Goal: Information Seeking & Learning: Learn about a topic

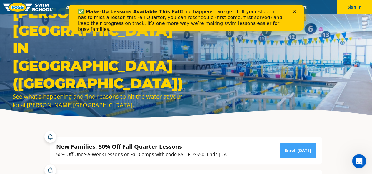
click at [294, 11] on polygon "Close" at bounding box center [294, 12] width 4 height 4
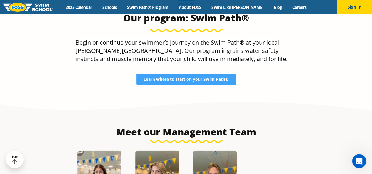
scroll to position [549, 0]
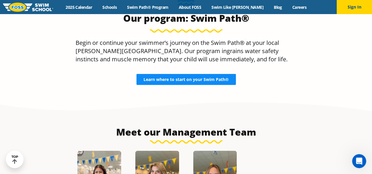
click at [191, 77] on span "Learn where to start on your Swim Path®" at bounding box center [185, 79] width 85 height 4
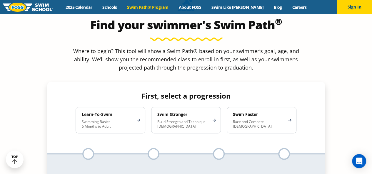
scroll to position [523, 0]
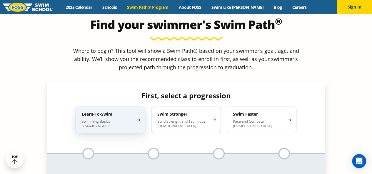
click at [102, 119] on p "Swimming Basics 6 Months to Adult" at bounding box center [107, 123] width 51 height 9
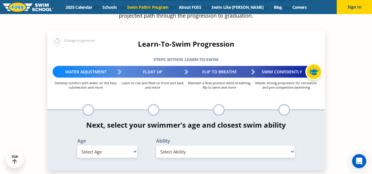
scroll to position [575, 0]
click at [121, 145] on select "Select Age 6 months - 1 year 1 year 2 years 3 years 4 years 5 years 6 years 7 y…" at bounding box center [107, 151] width 60 height 12
click at [77, 145] on select "Select Age 6 months - 1 year 1 year 2 years 3 years 4 years 5 years 6 years 7 y…" at bounding box center [107, 151] width 60 height 12
click at [123, 145] on select "Select Age 6 months - 1 year 1 year 2 years 3 years 4 years 5 years 6 years 7 y…" at bounding box center [107, 151] width 60 height 12
select select "1-year"
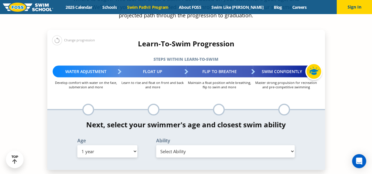
click at [77, 145] on select "Select Age 6 months - 1 year 1 year 2 years 3 years 4 years 5 years 6 years 7 y…" at bounding box center [107, 151] width 60 height 12
click at [175, 145] on select "Select Ability First in-water experience Comfortable with water poured over the…" at bounding box center [225, 151] width 139 height 12
select select "1-year-first-in-water-experience"
click at [156, 145] on select "Select Ability First in-water experience Comfortable with water poured over the…" at bounding box center [225, 151] width 139 height 12
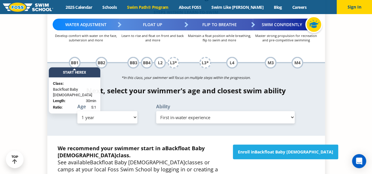
scroll to position [640, 0]
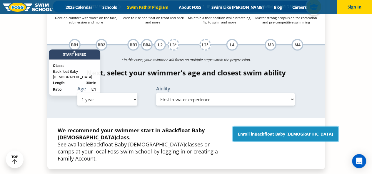
click at [276, 131] on span "Backfloat Baby 1" at bounding box center [293, 134] width 78 height 6
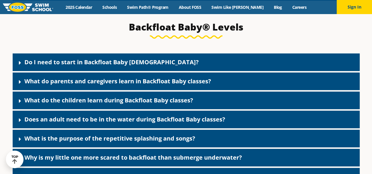
scroll to position [1256, 0]
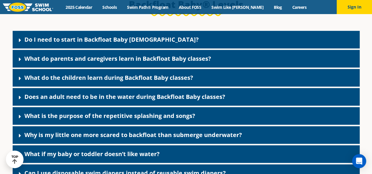
click at [94, 63] on link "What do parents and caregivers learn in Backfloat Baby classes?" at bounding box center [117, 59] width 187 height 8
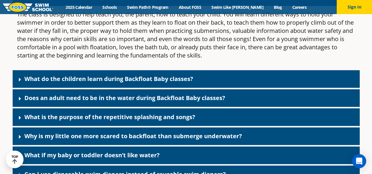
scroll to position [1318, 0]
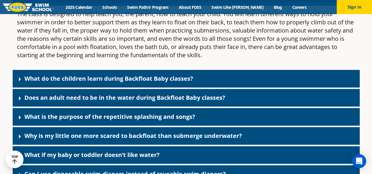
click at [81, 107] on div "Does an adult need to be in the water during Backfloat Baby classes?" at bounding box center [186, 98] width 347 height 18
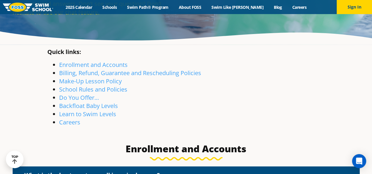
scroll to position [0, 0]
